Goal: Information Seeking & Learning: Learn about a topic

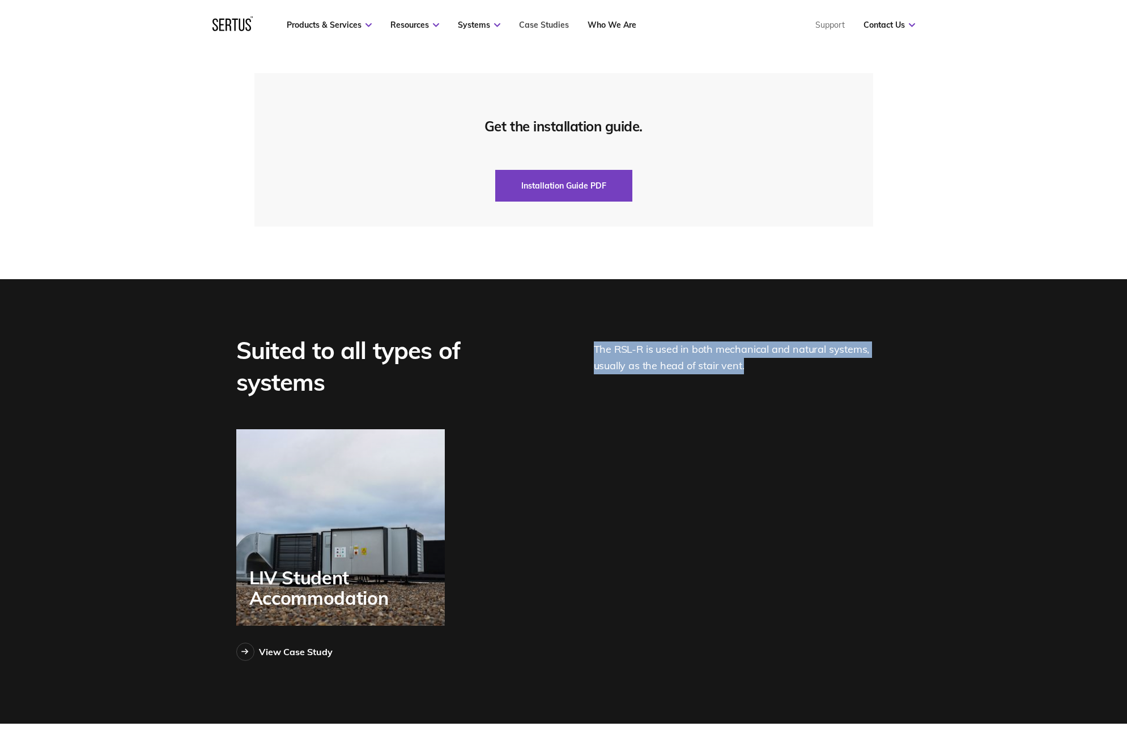
click at [542, 23] on link "Case Studies" at bounding box center [544, 25] width 50 height 10
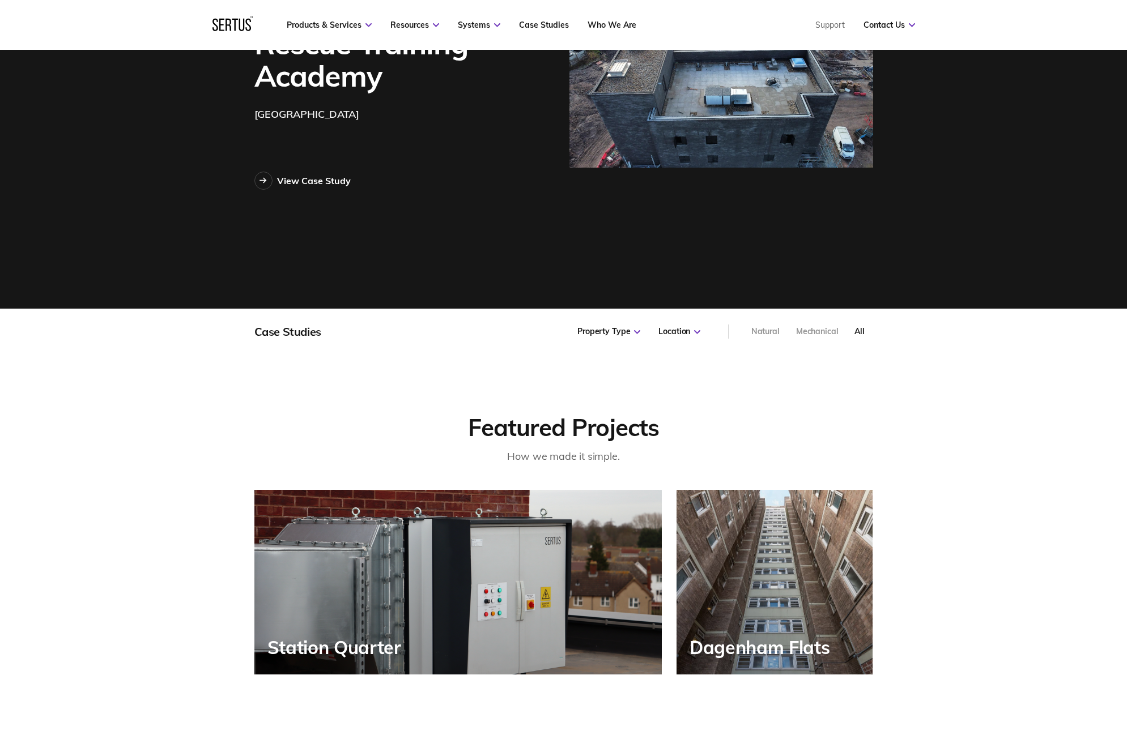
scroll to position [226, 0]
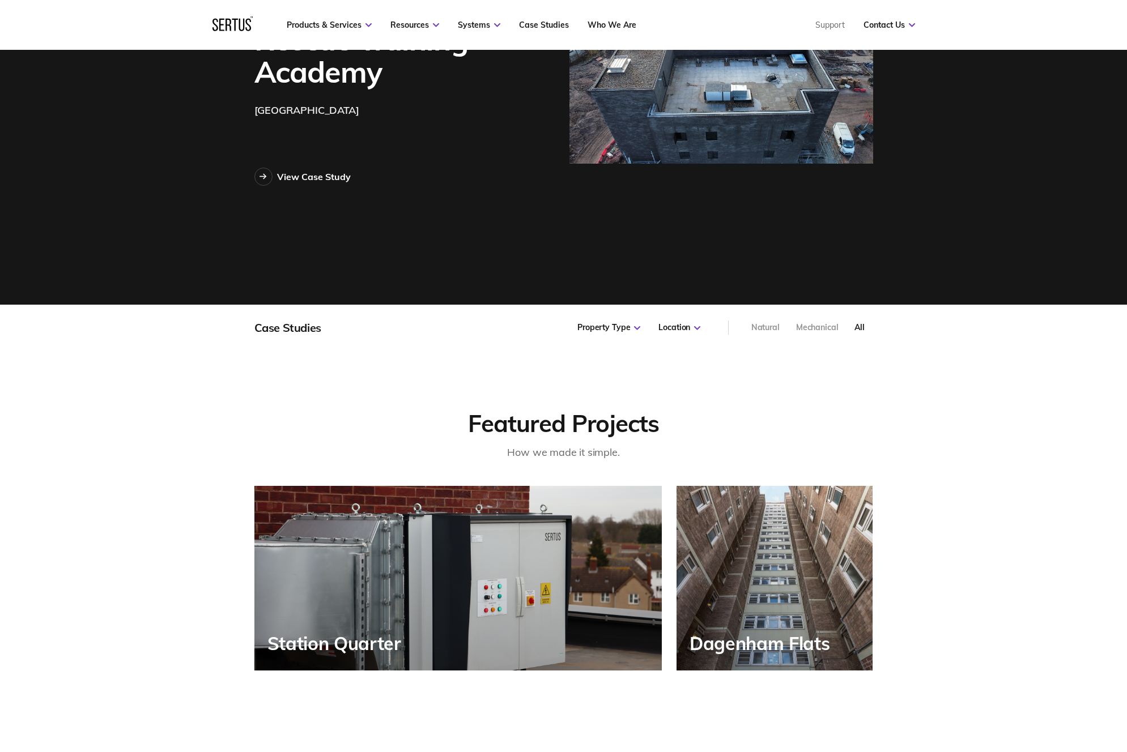
click at [770, 324] on div "Natural" at bounding box center [765, 327] width 28 height 11
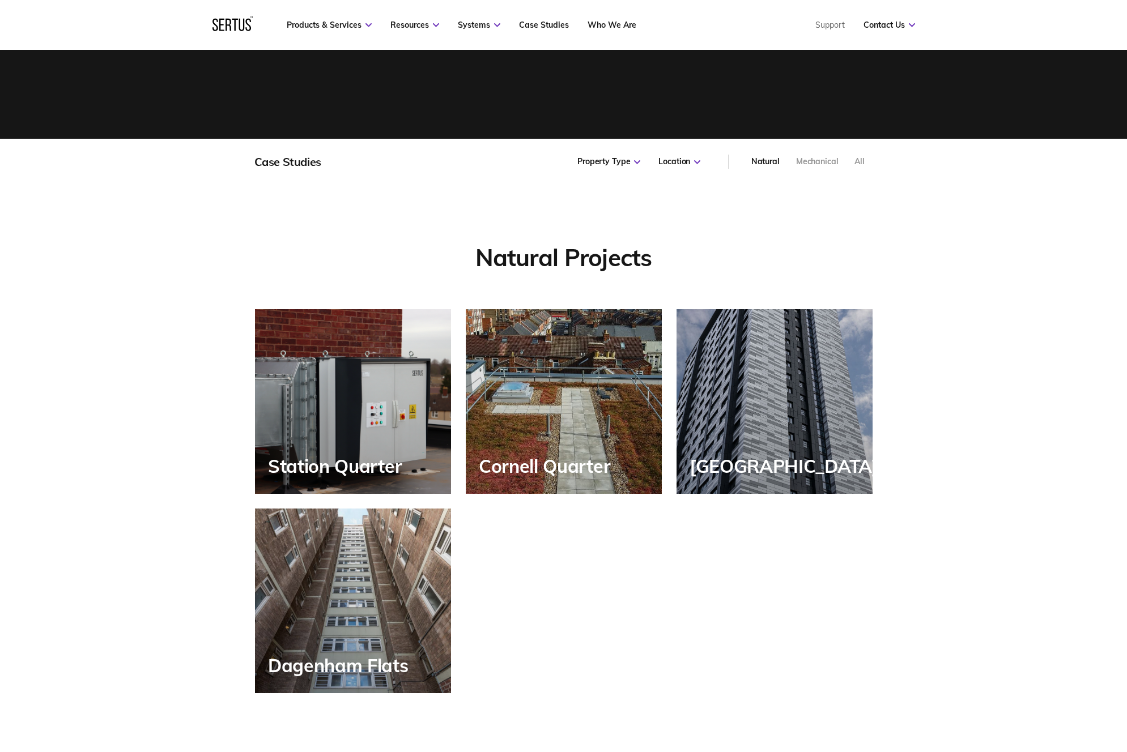
scroll to position [346, 0]
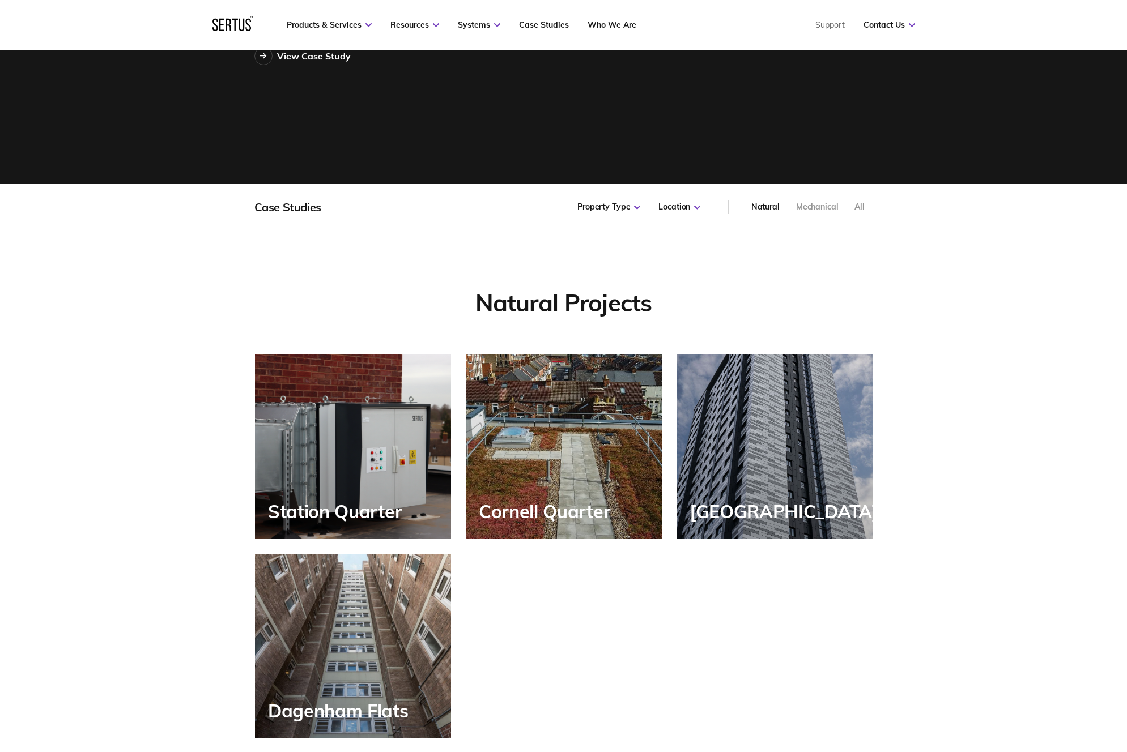
click at [817, 207] on div "Mechanical" at bounding box center [817, 207] width 42 height 11
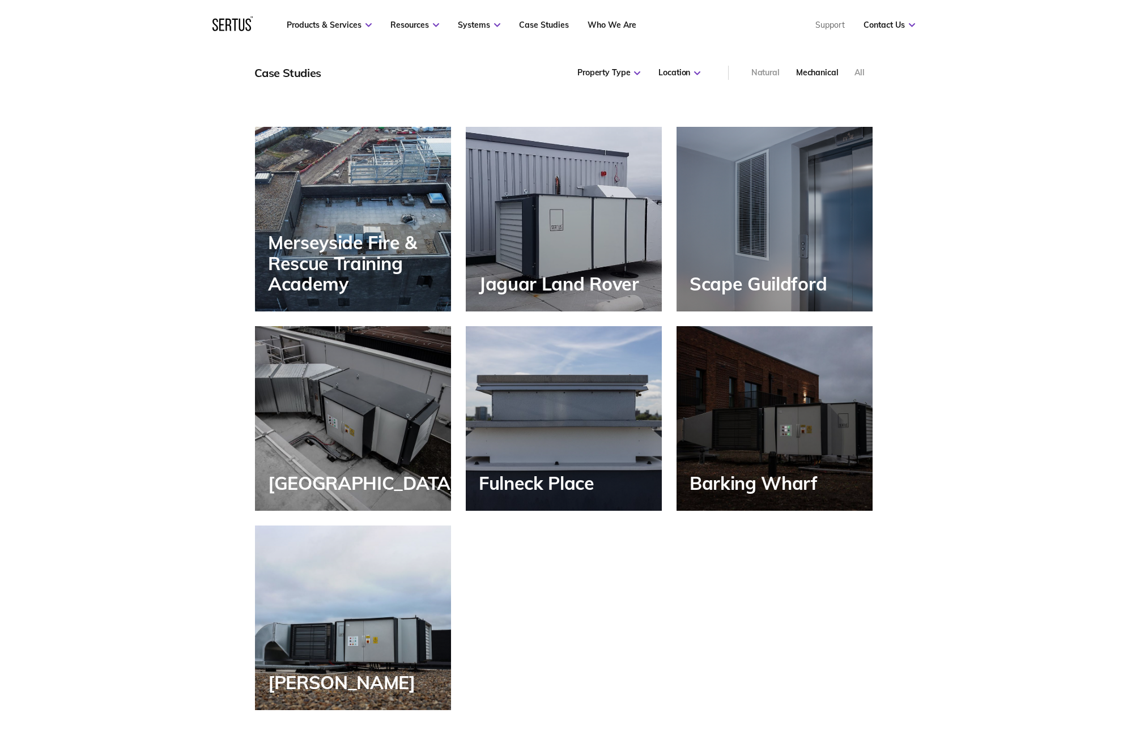
scroll to position [575, 0]
click at [861, 72] on div "All" at bounding box center [859, 72] width 10 height 11
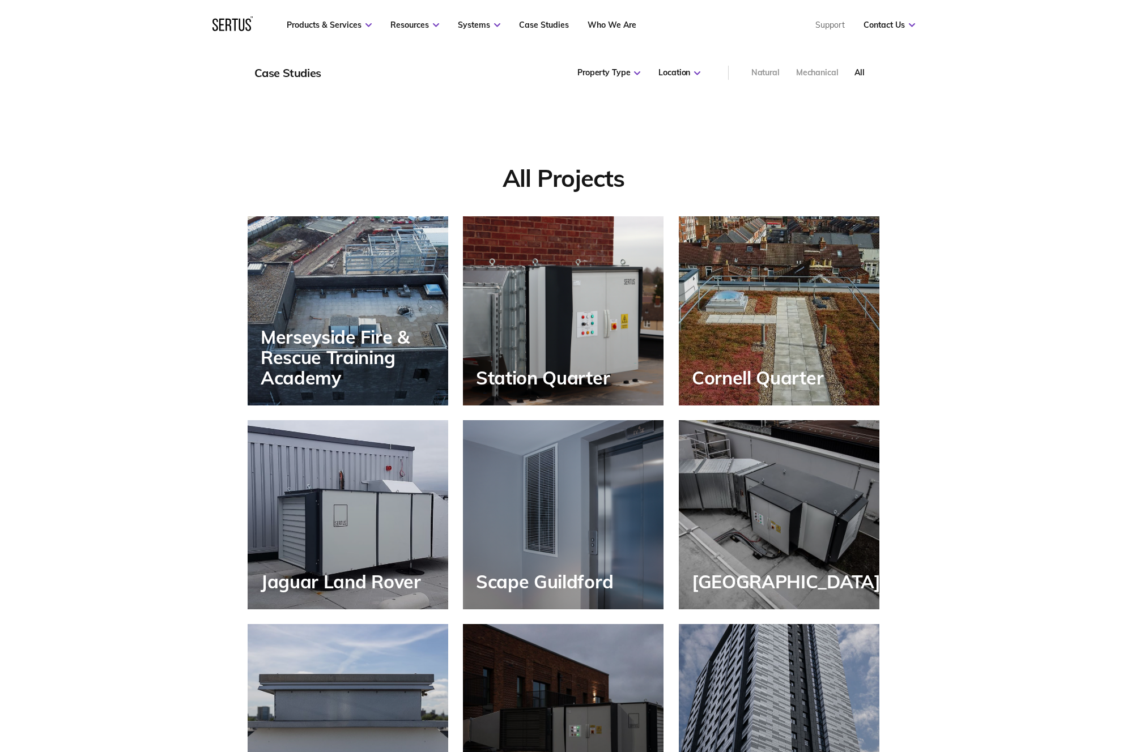
scroll to position [692, 0]
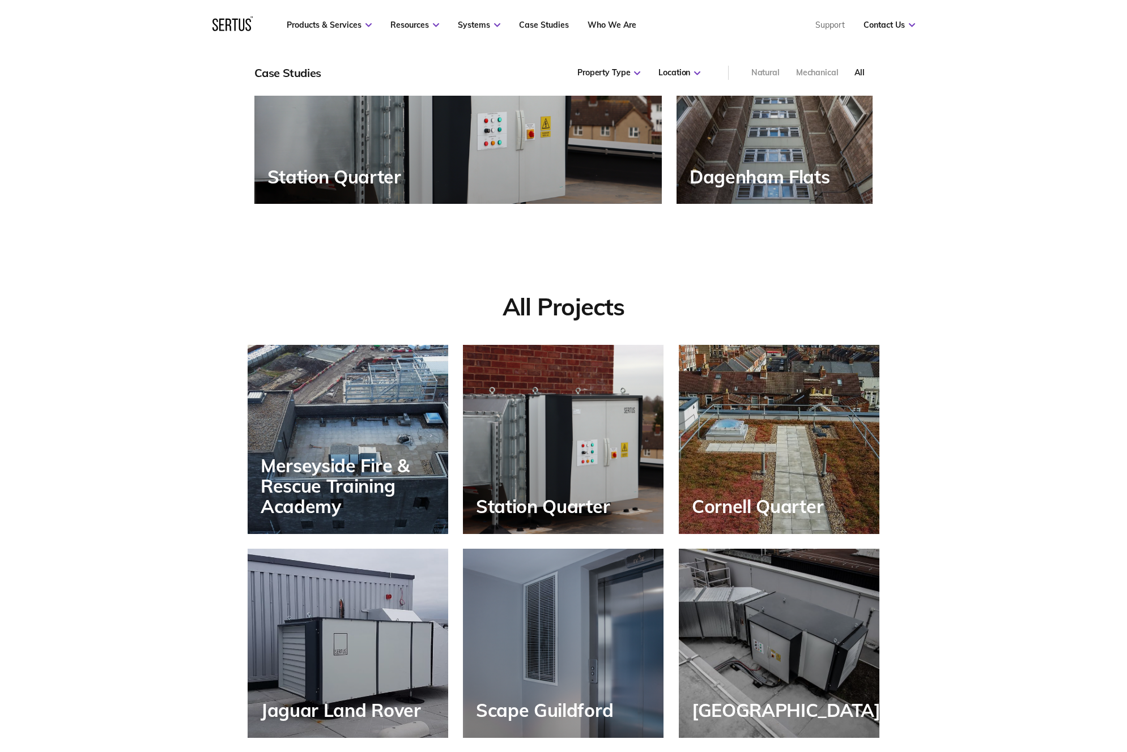
click at [769, 75] on div "Natural" at bounding box center [765, 72] width 28 height 11
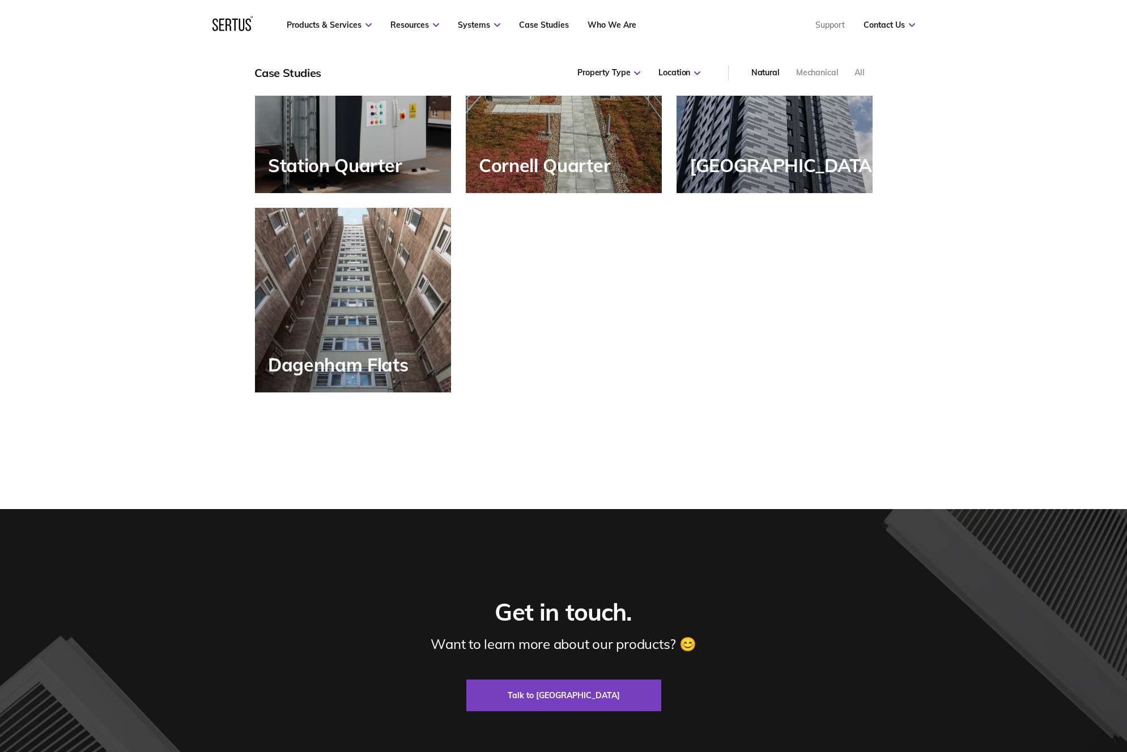
scroll to position [0, 0]
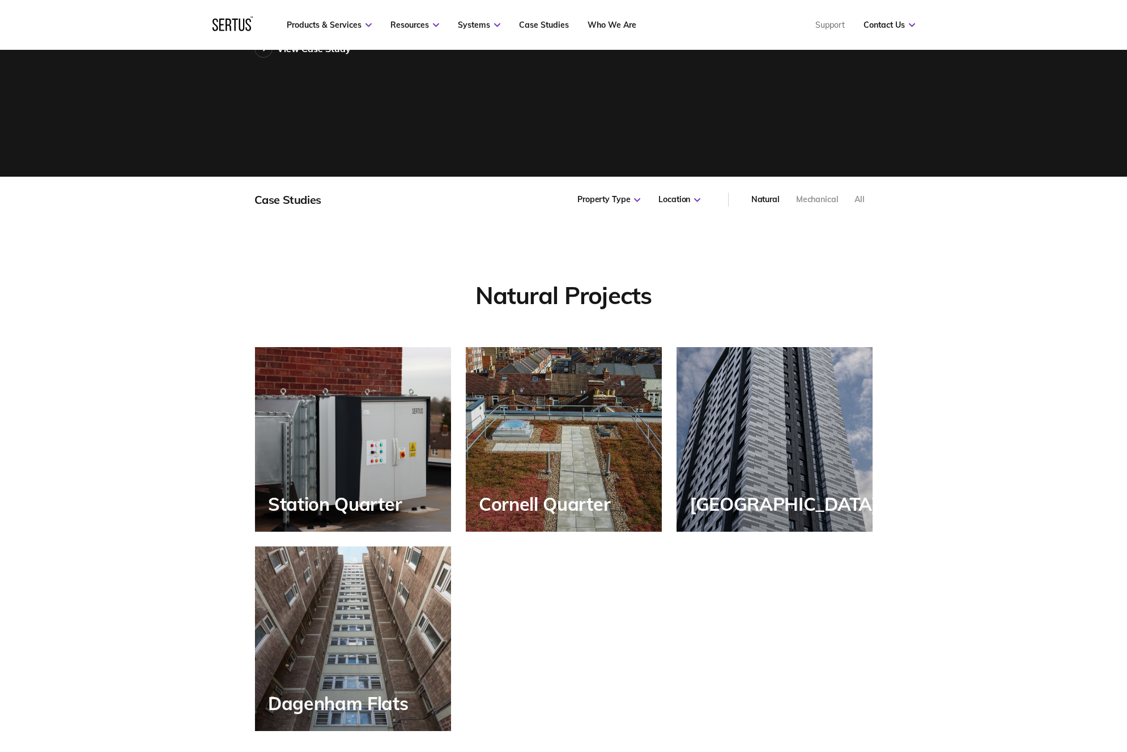
click at [817, 198] on div "Mechanical" at bounding box center [817, 199] width 42 height 11
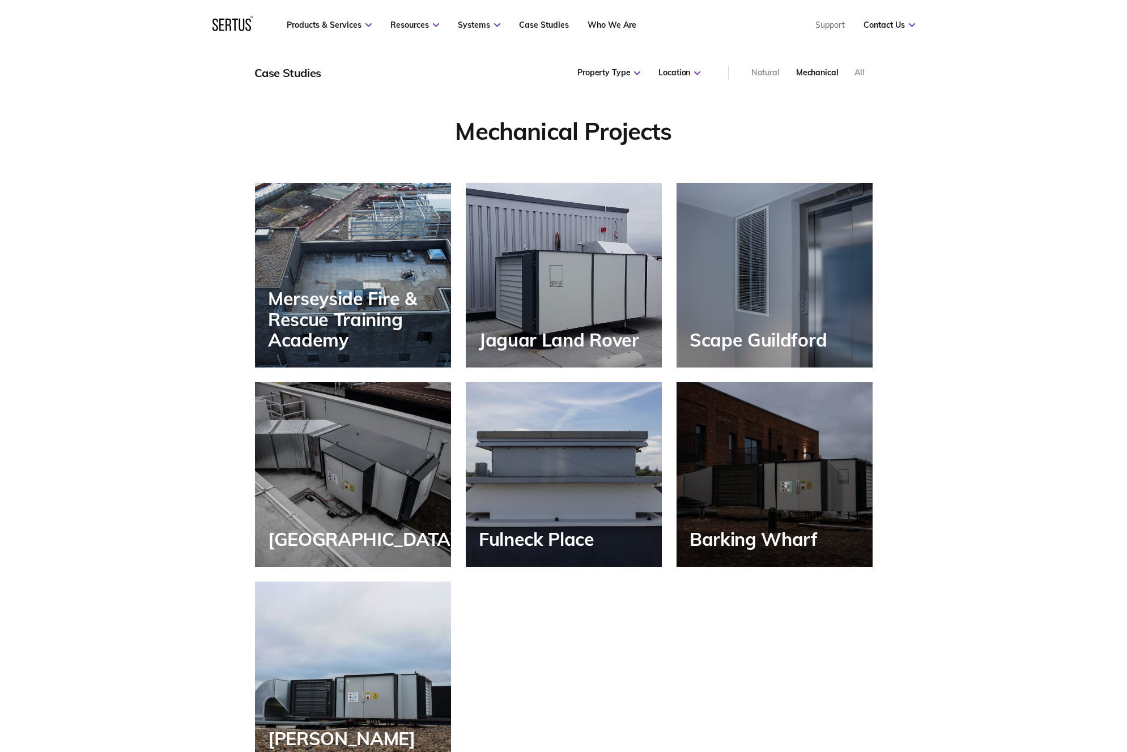
click at [758, 73] on div "Natural" at bounding box center [765, 72] width 28 height 11
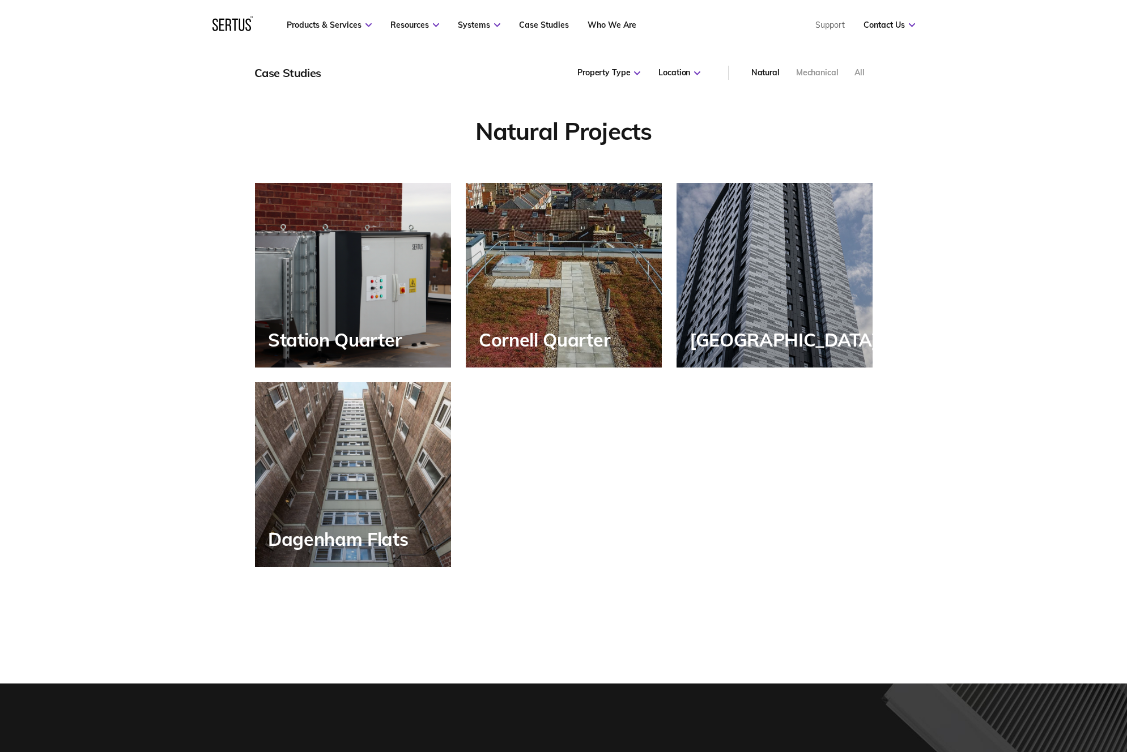
click at [859, 74] on div "All" at bounding box center [859, 72] width 10 height 11
